Goal: Information Seeking & Learning: Check status

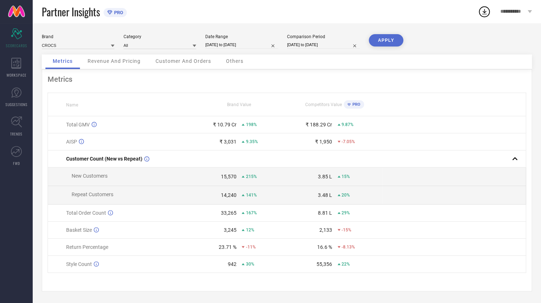
click at [512, 13] on span "**********" at bounding box center [513, 12] width 26 height 6
click at [13, 70] on div "WORKSPACE" at bounding box center [16, 67] width 33 height 29
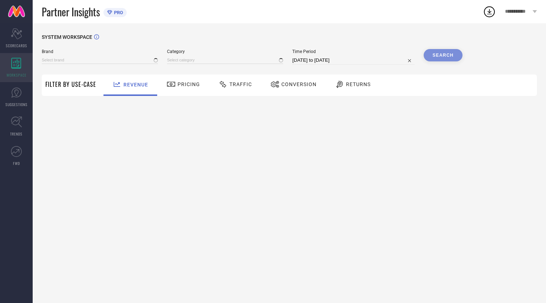
type input "CROCS"
type input "All"
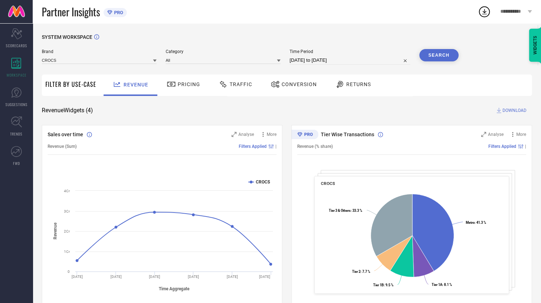
click at [183, 80] on div "Pricing" at bounding box center [183, 84] width 37 height 12
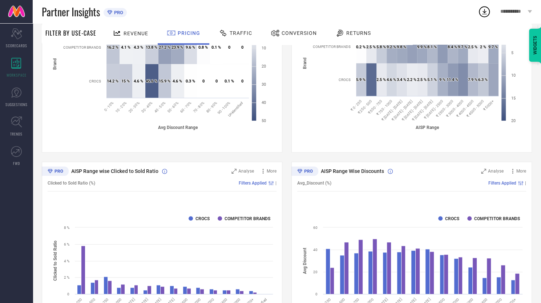
scroll to position [153, 0]
click at [236, 28] on div "Traffic" at bounding box center [235, 33] width 37 height 12
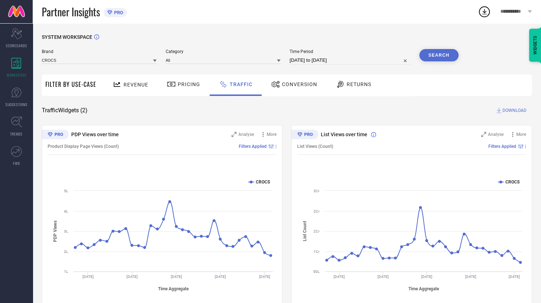
scroll to position [15, 0]
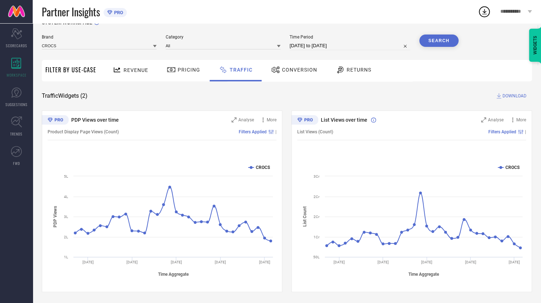
select select "6"
select select "2025"
select select "7"
select select "2025"
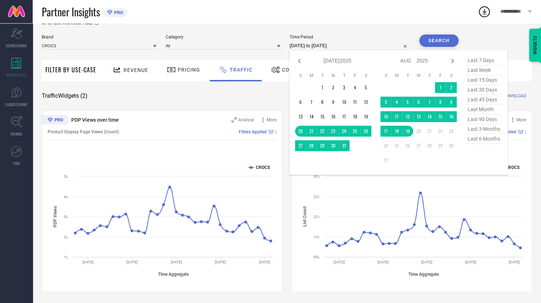
click at [338, 42] on input "[DATE] to [DATE]" at bounding box center [349, 45] width 121 height 9
click at [386, 42] on input "[DATE] to [DATE]" at bounding box center [349, 45] width 121 height 9
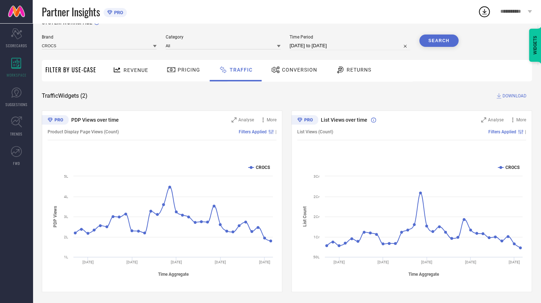
click at [482, 46] on div "SYSTEM WORKSPACE Brand CROCS Category All Time Period [DATE] to [DATE] Search F…" at bounding box center [287, 156] width 490 height 272
